Goal: Information Seeking & Learning: Learn about a topic

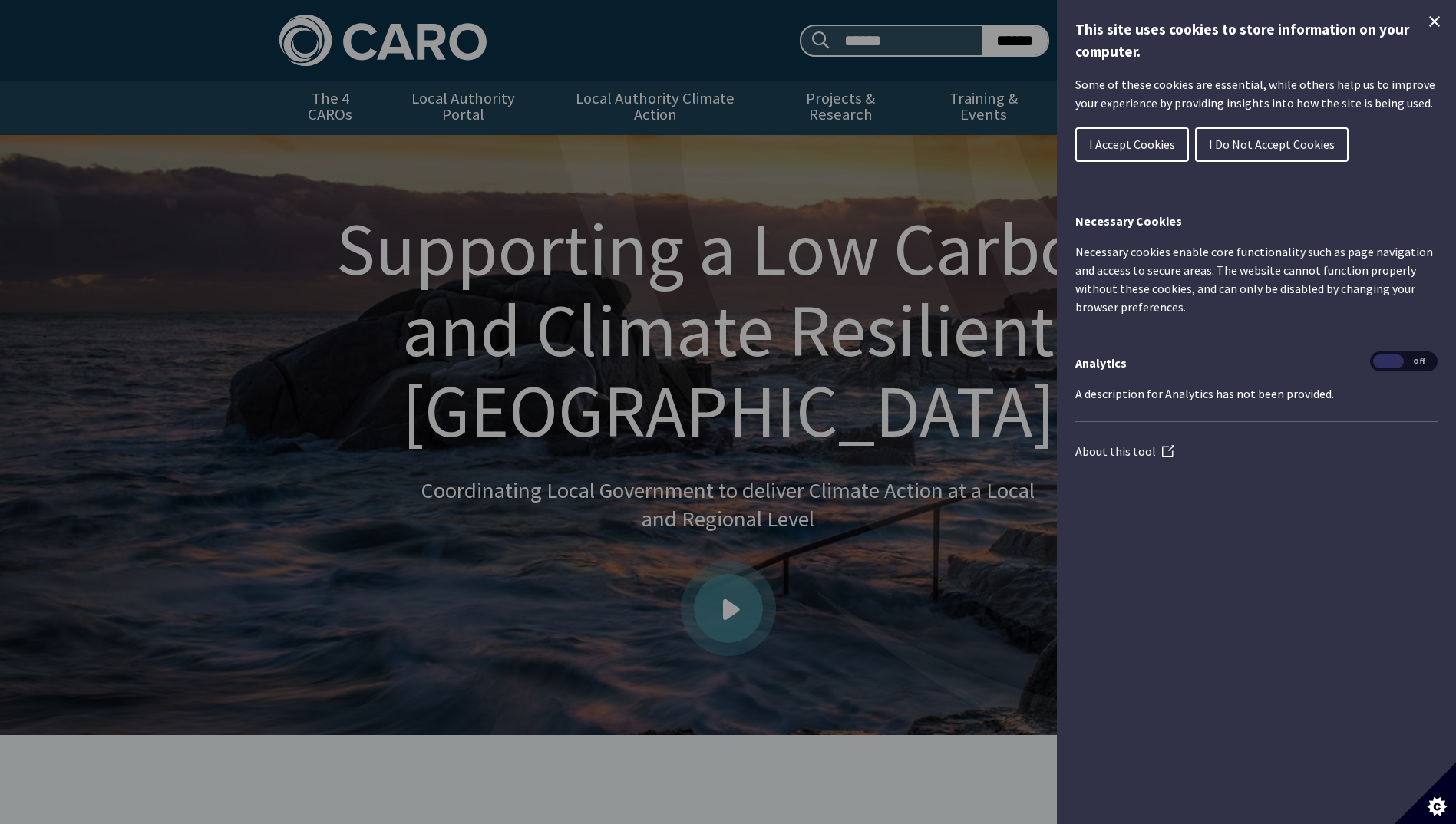
click at [1440, 22] on icon "Close Cookie Control" at bounding box center [1434, 21] width 18 height 18
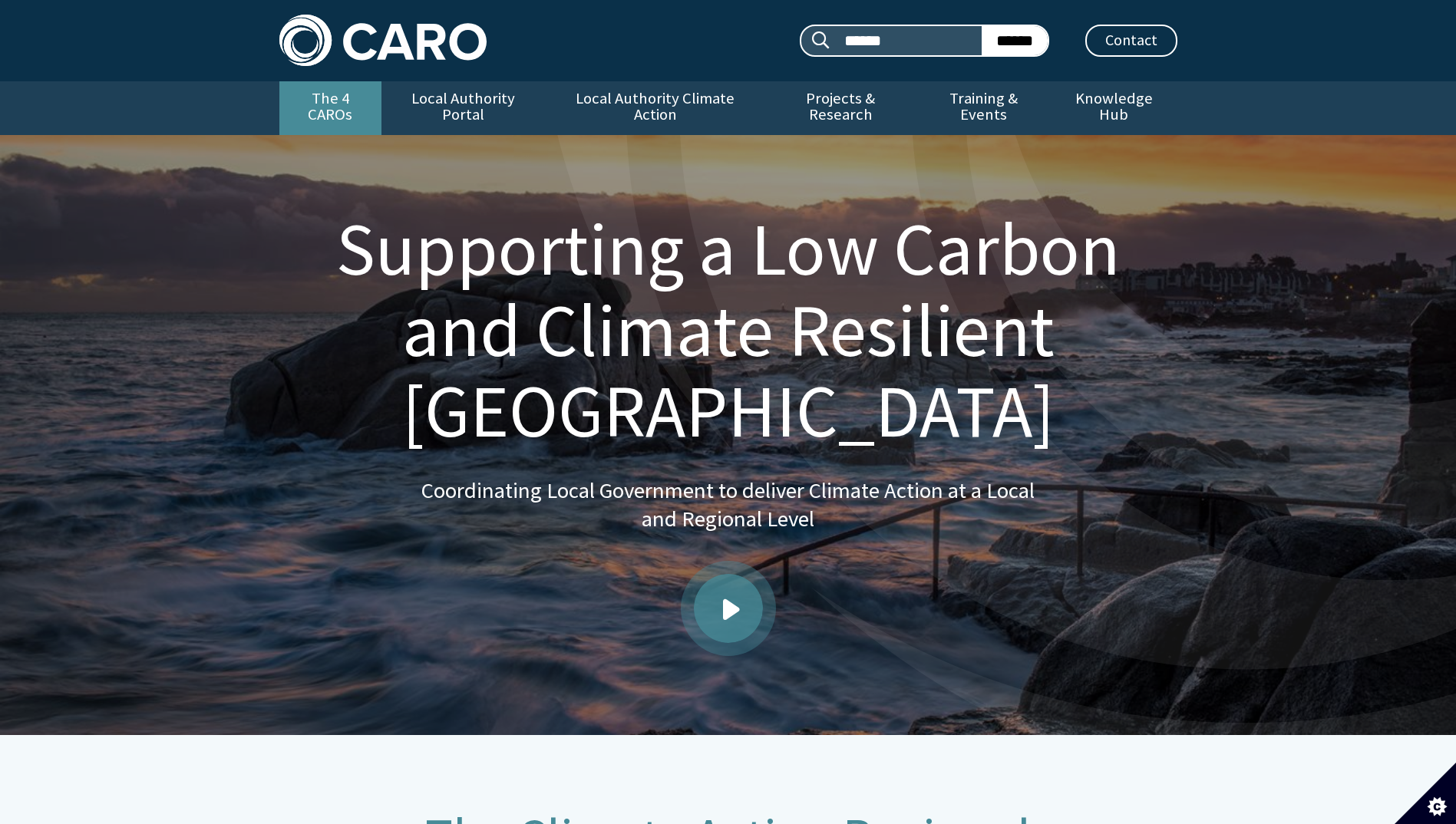
click at [341, 97] on link "The 4 CAROs" at bounding box center [330, 108] width 102 height 53
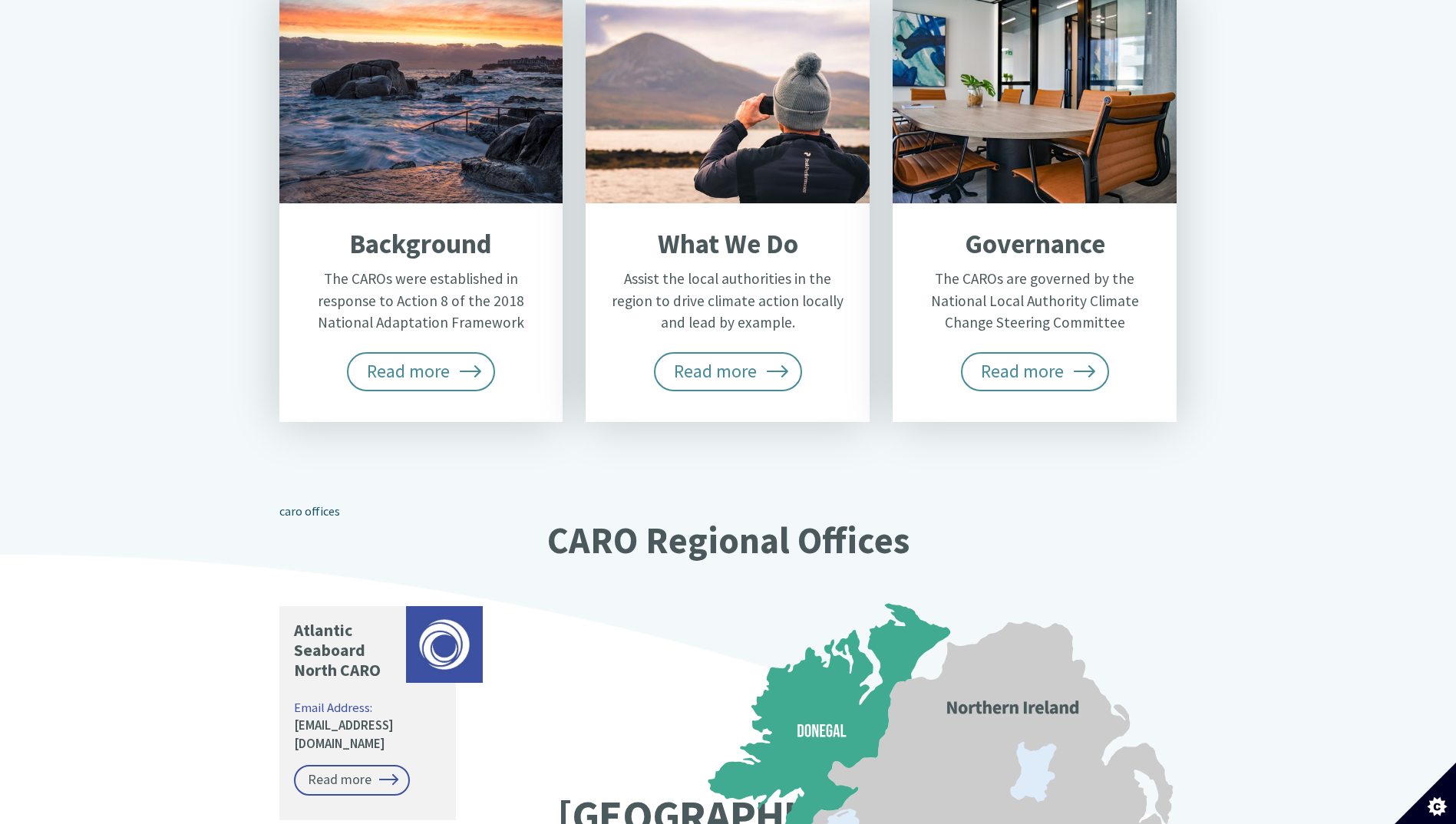
scroll to position [691, 0]
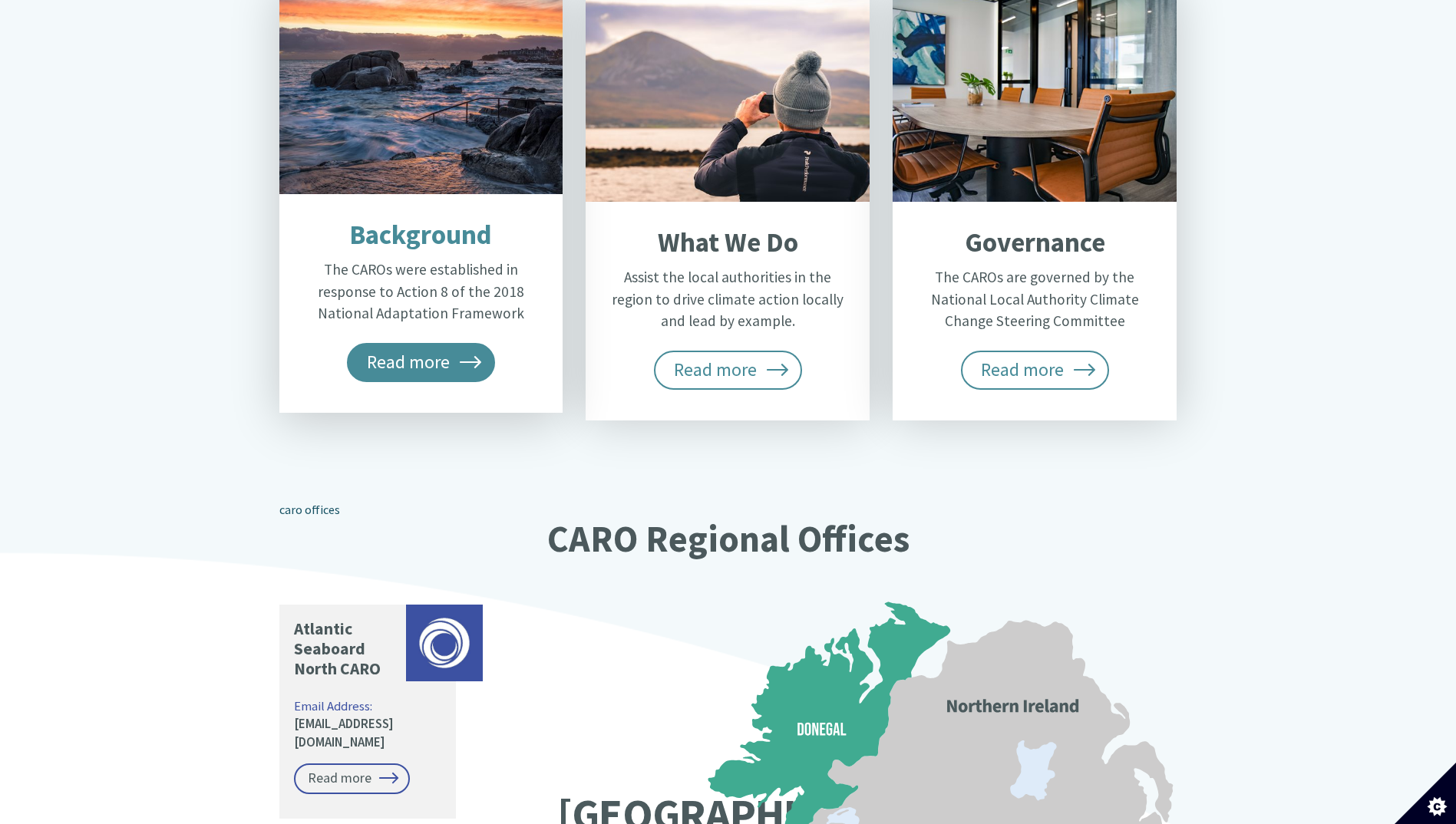
click at [395, 343] on span "Read more" at bounding box center [421, 362] width 149 height 39
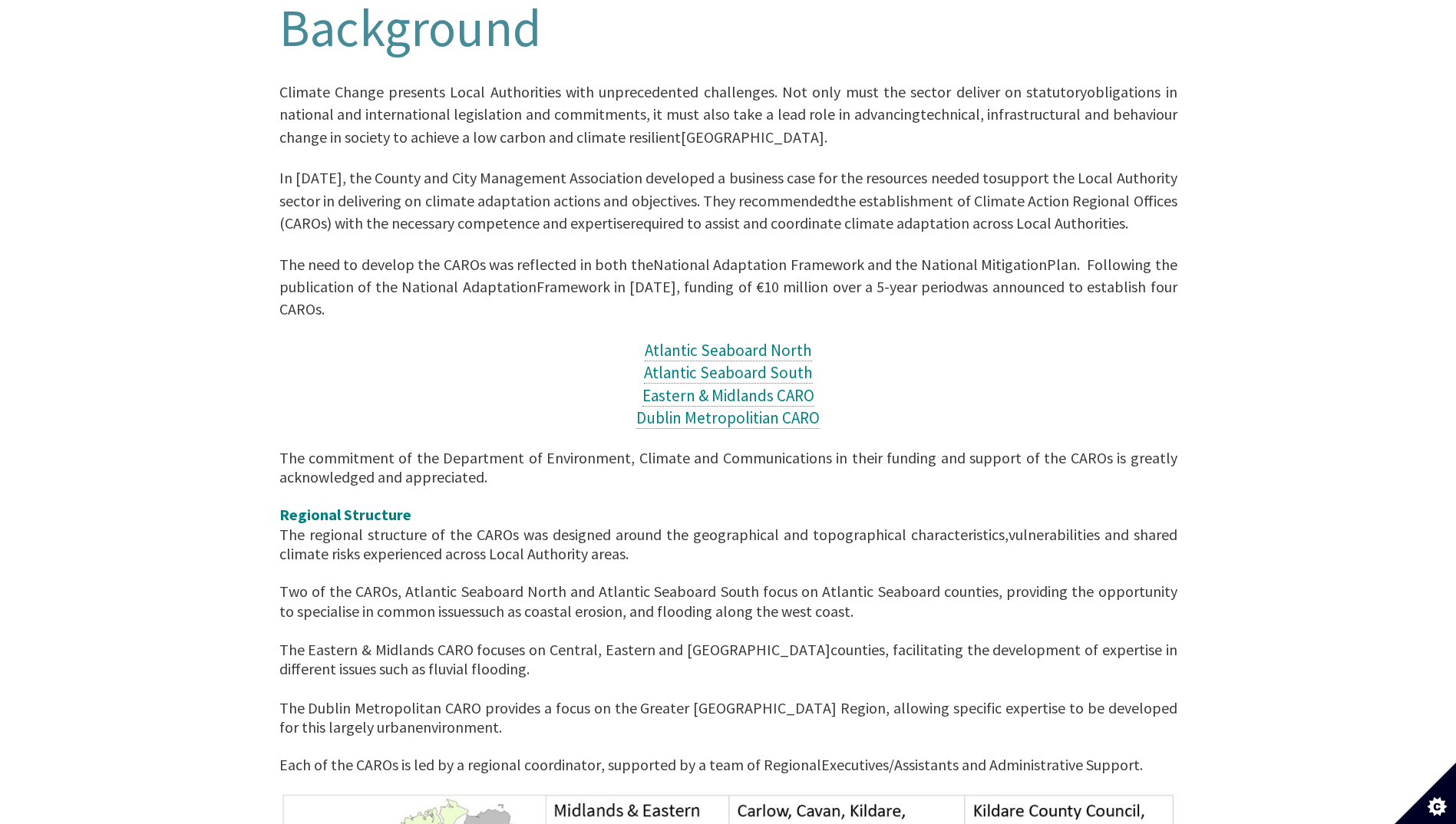
scroll to position [380, 0]
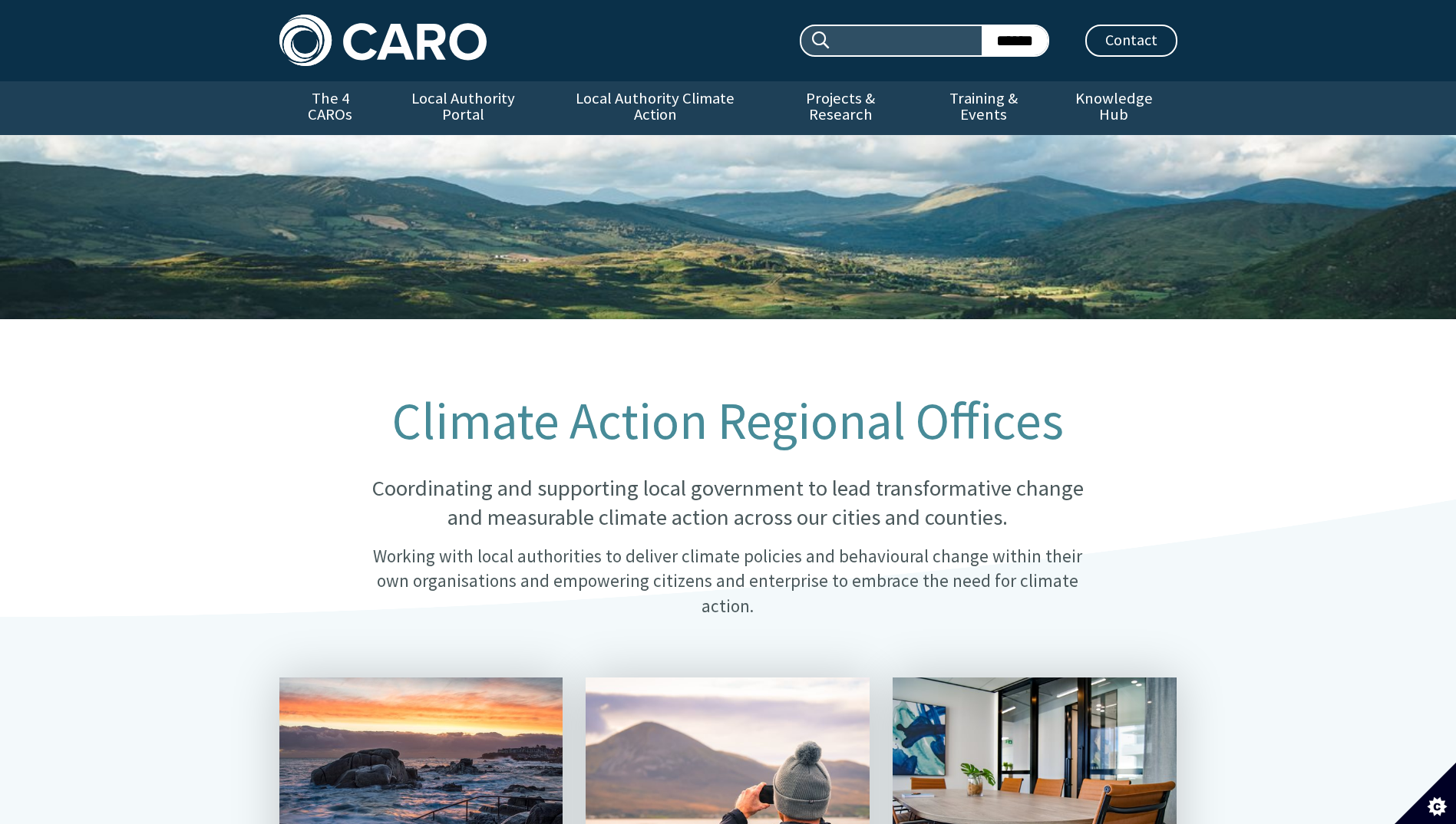
scroll to position [691, 0]
